Goal: Task Accomplishment & Management: Use online tool/utility

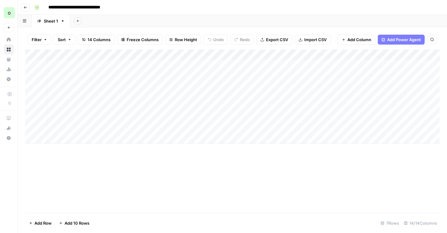
scroll to position [0, 5]
click at [310, 75] on div "Add Column" at bounding box center [232, 97] width 414 height 94
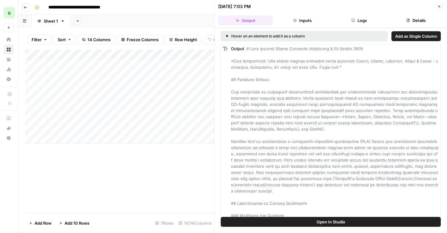
click at [437, 6] on icon "button" at bounding box center [439, 7] width 4 height 4
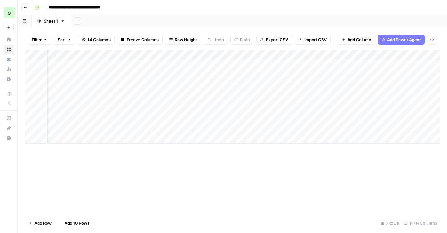
scroll to position [0, 375]
click at [349, 76] on div "Add Column" at bounding box center [232, 97] width 414 height 94
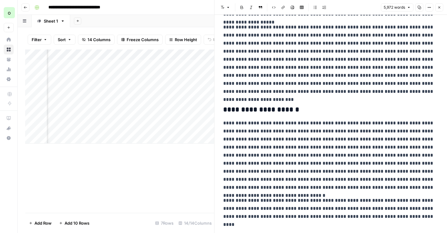
scroll to position [5050, 0]
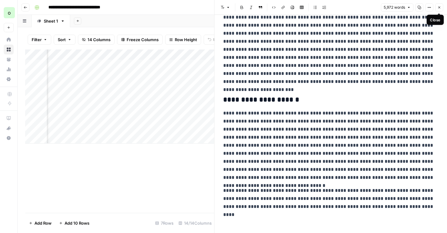
click at [441, 9] on button "Close" at bounding box center [439, 7] width 8 height 8
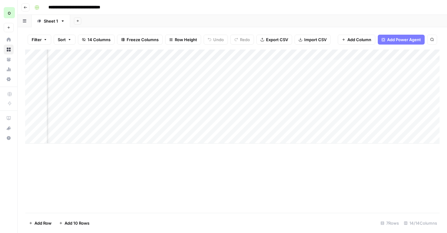
scroll to position [0, 23]
click at [293, 75] on div "Add Column" at bounding box center [232, 97] width 414 height 94
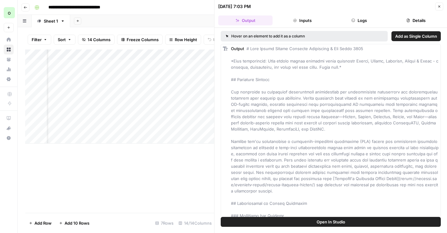
click at [407, 38] on span "Add as Single Column" at bounding box center [416, 36] width 42 height 6
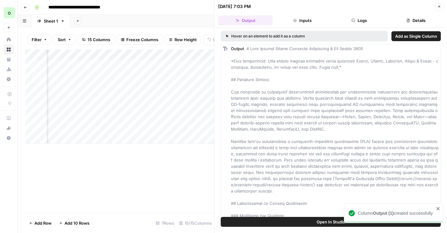
scroll to position [0, 218]
click at [162, 74] on div "Add Column" at bounding box center [119, 97] width 189 height 94
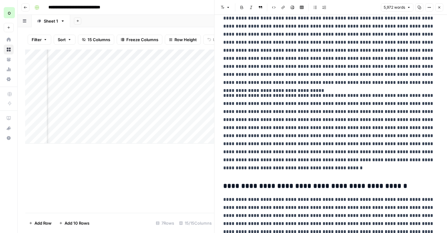
scroll to position [1302, 0]
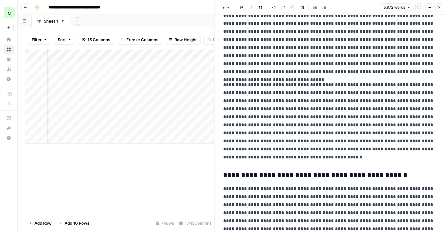
click at [440, 7] on icon "button" at bounding box center [439, 8] width 4 height 4
